Goal: Navigation & Orientation: Go to known website

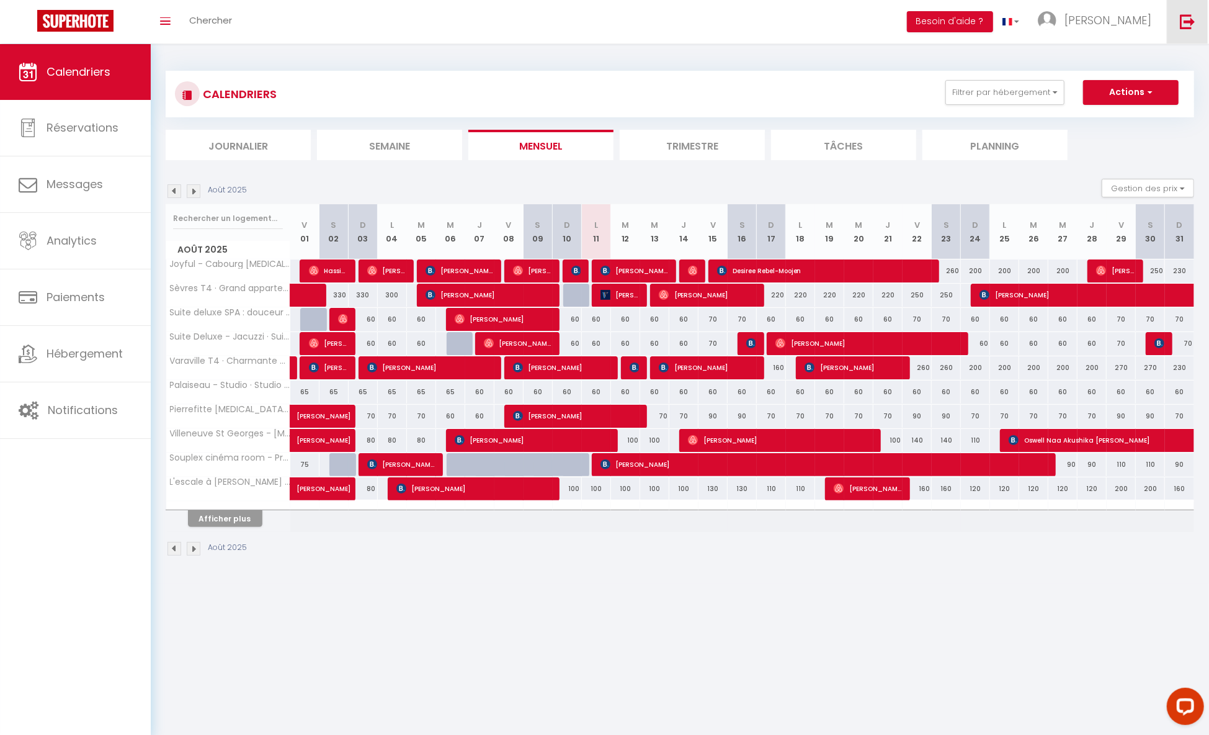
click at [1182, 17] on img at bounding box center [1188, 22] width 16 height 16
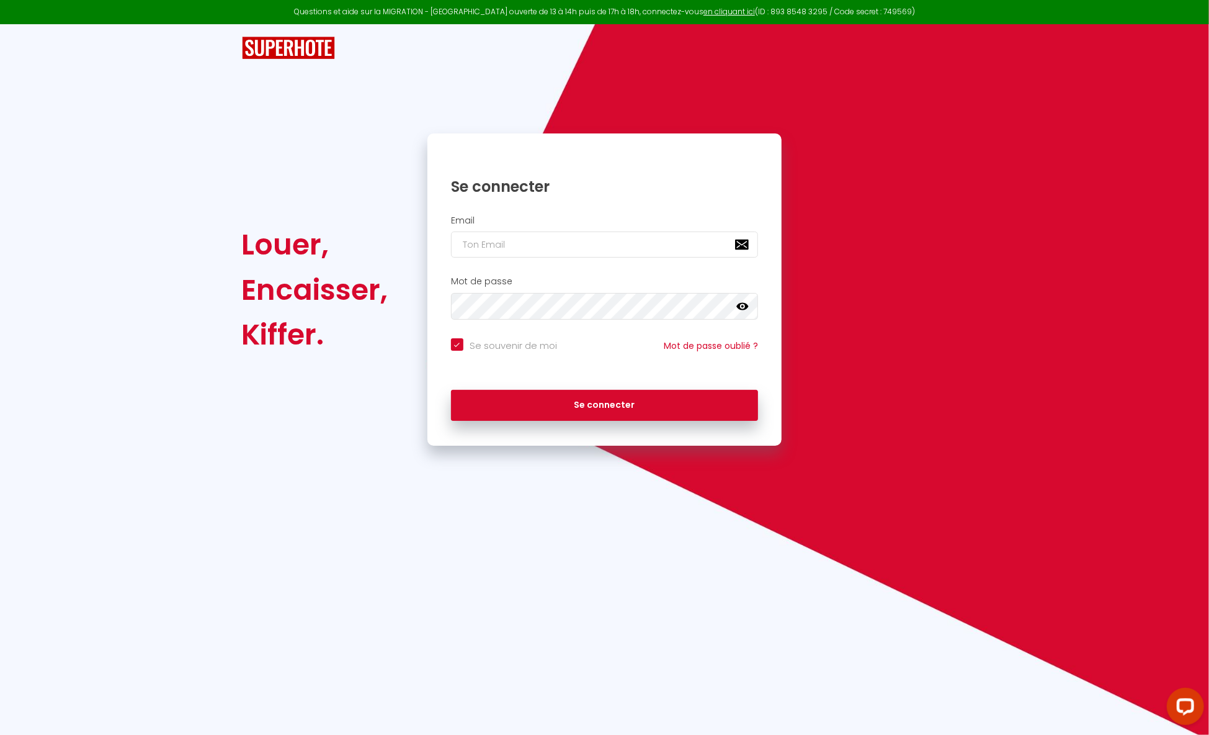
type input "c"
checkbox input "true"
type input "co"
checkbox input "true"
type input "con"
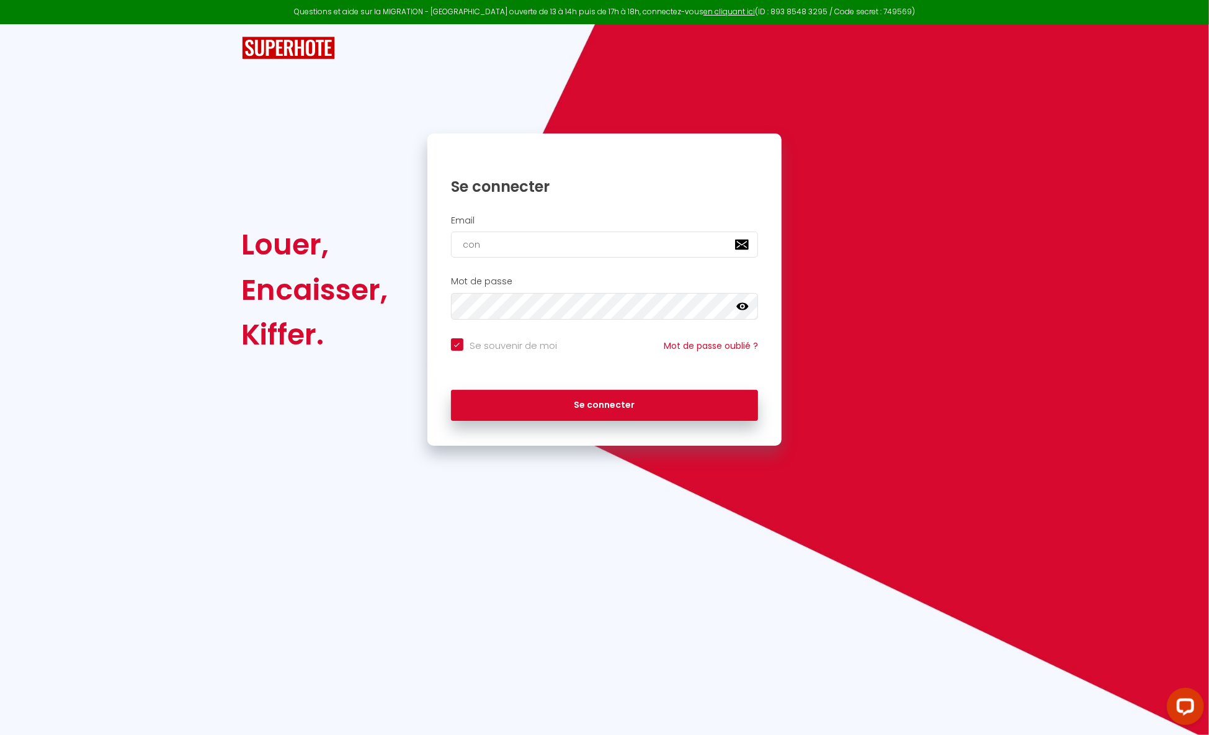
checkbox input "true"
type input "conc"
checkbox input "true"
type input "conci"
checkbox input "true"
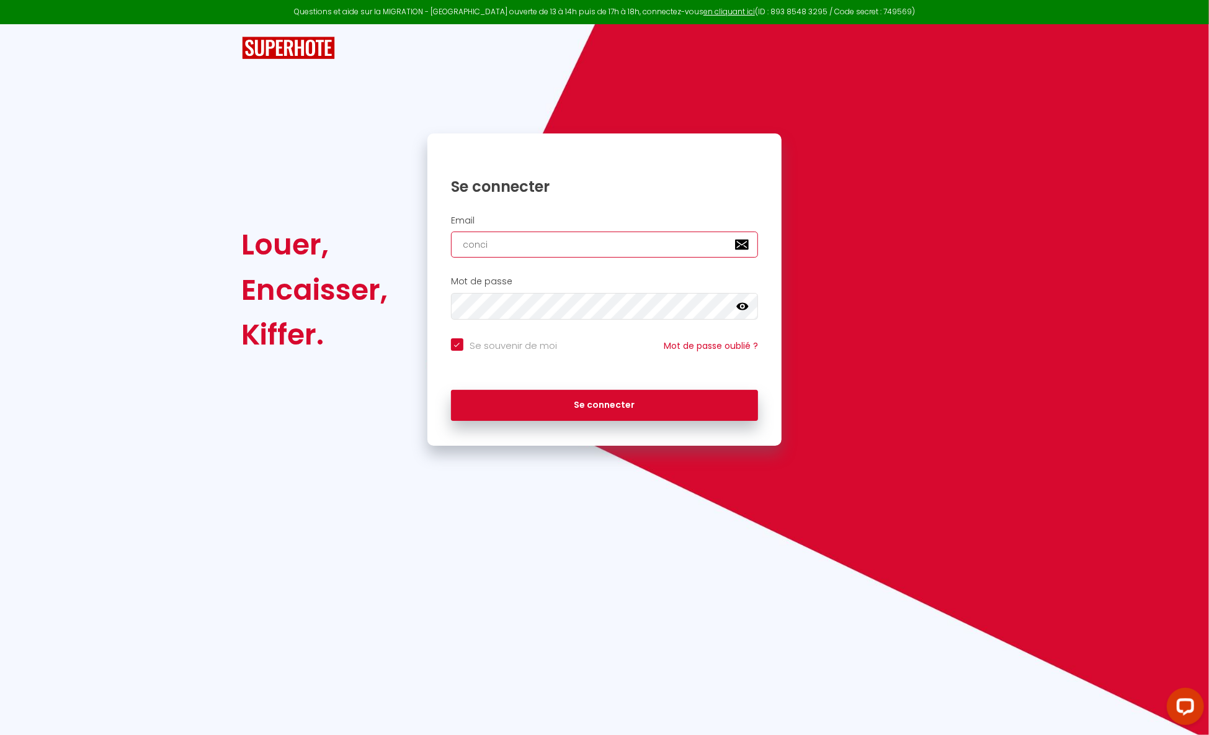
type input "[EMAIL_ADDRESS][DOMAIN_NAME]"
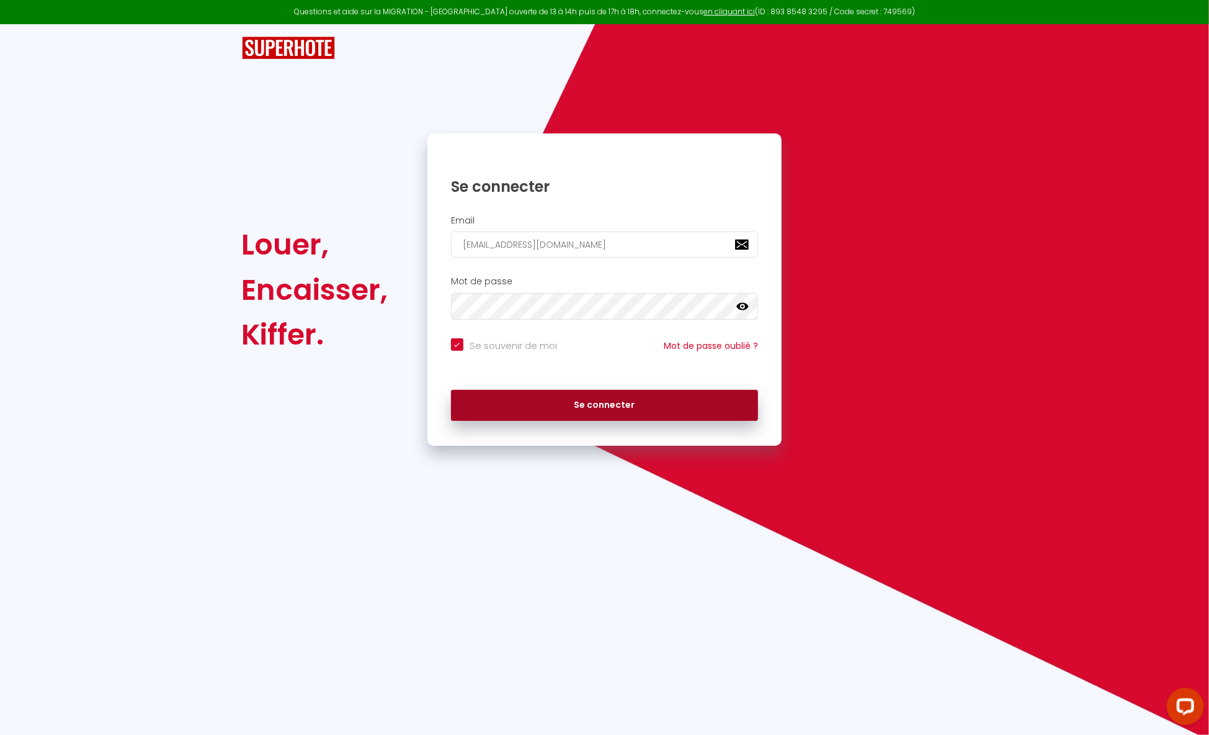
click at [602, 408] on button "Se connecter" at bounding box center [605, 405] width 308 height 31
checkbox input "true"
